Goal: Navigation & Orientation: Understand site structure

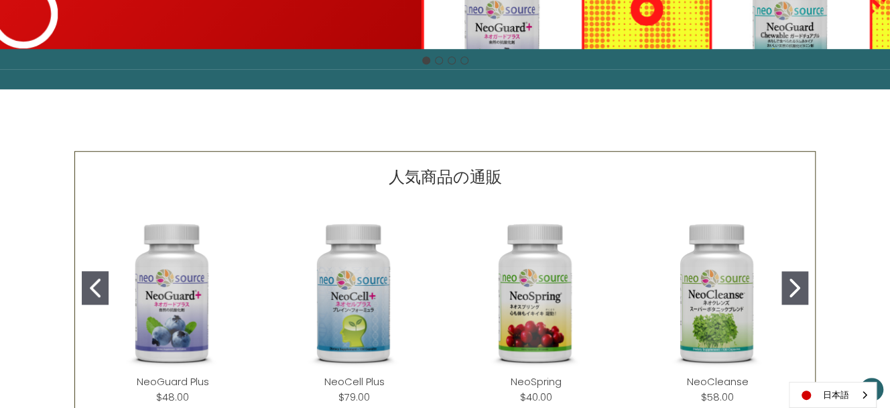
scroll to position [513, 0]
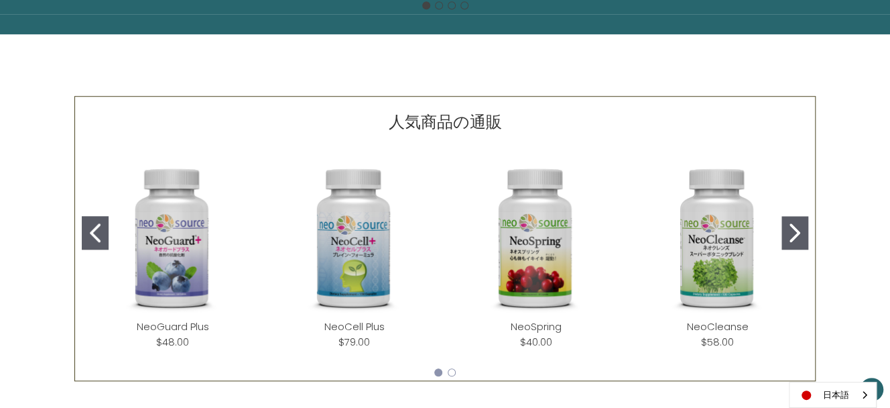
click at [592, 232] on button "Go to slide 2" at bounding box center [794, 233] width 27 height 34
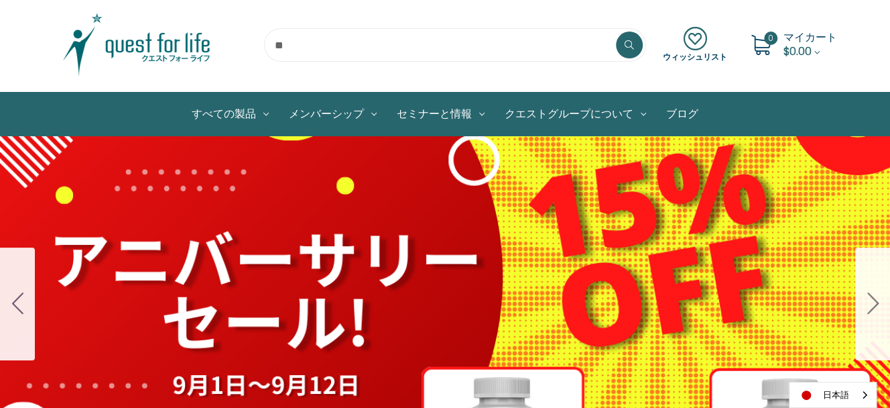
scroll to position [34, 0]
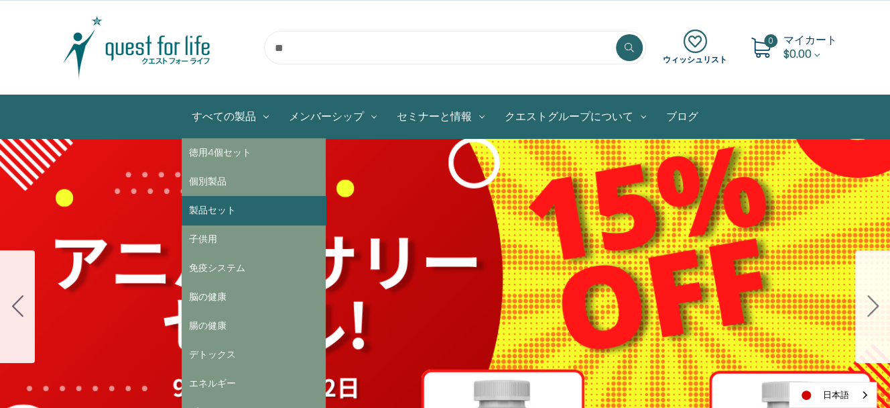
click at [251, 205] on link "製品セット" at bounding box center [254, 210] width 144 height 29
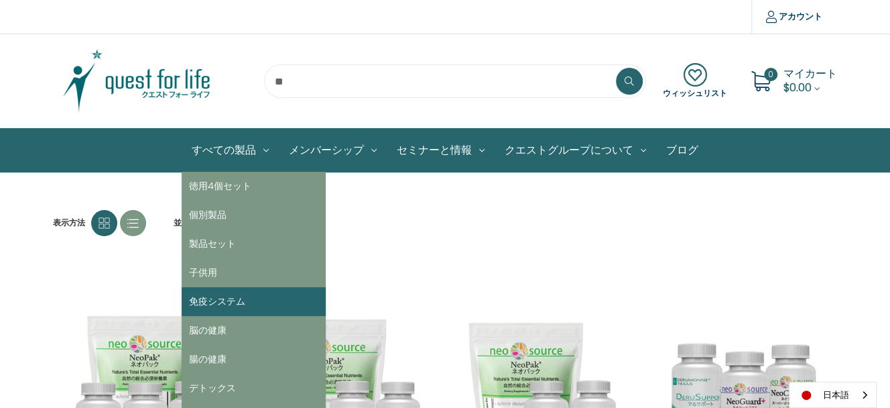
click at [251, 298] on link "免疫システム" at bounding box center [254, 301] width 144 height 29
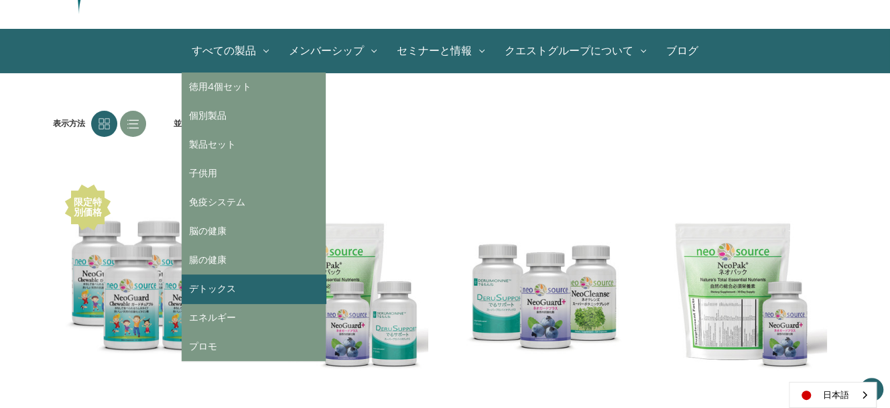
scroll to position [101, 0]
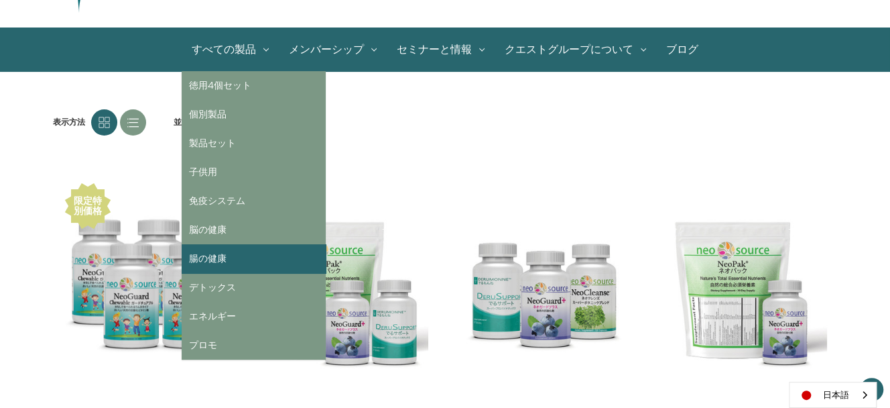
click at [267, 259] on link "腸の健康" at bounding box center [254, 258] width 144 height 29
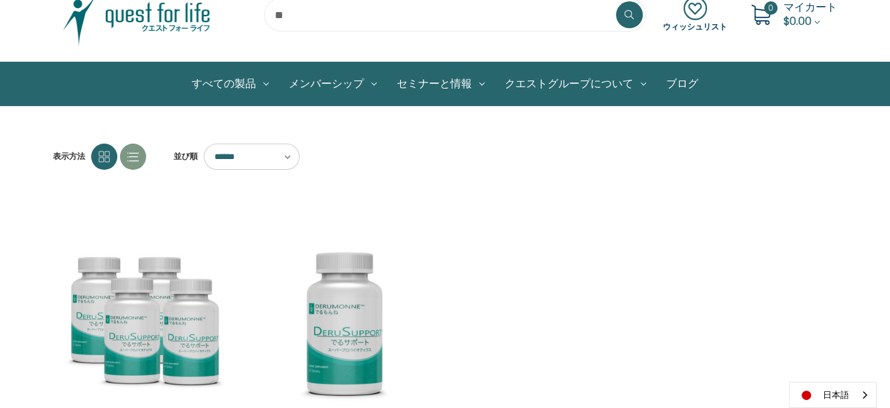
scroll to position [34, 0]
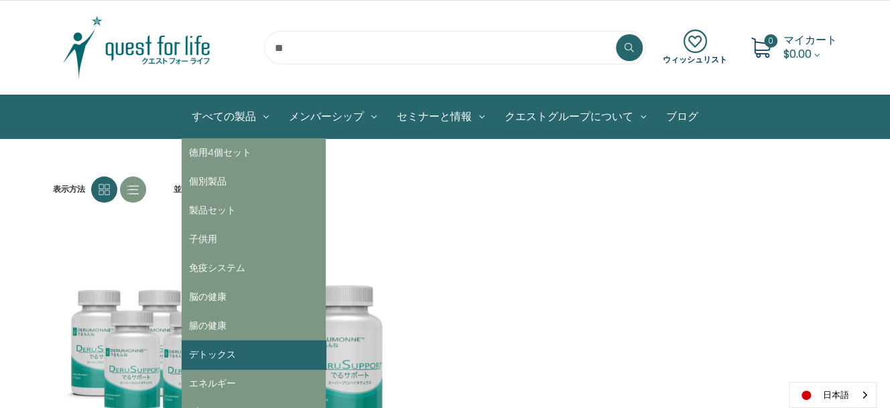
click at [265, 357] on link "デトックス" at bounding box center [254, 354] width 144 height 29
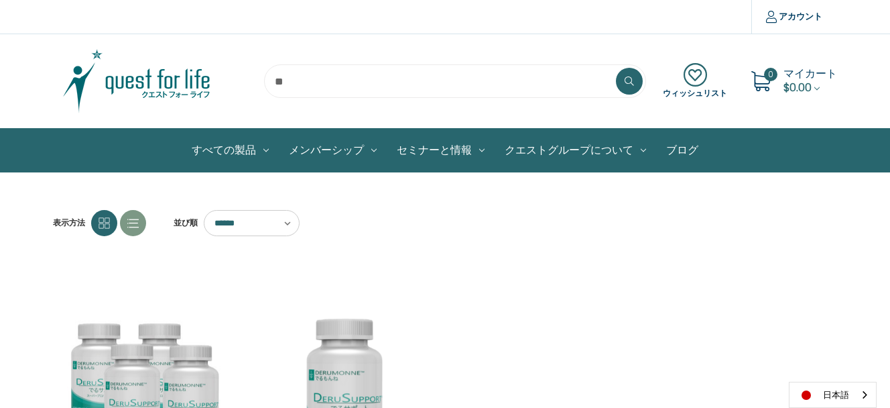
scroll to position [34, 0]
